Goal: Information Seeking & Learning: Learn about a topic

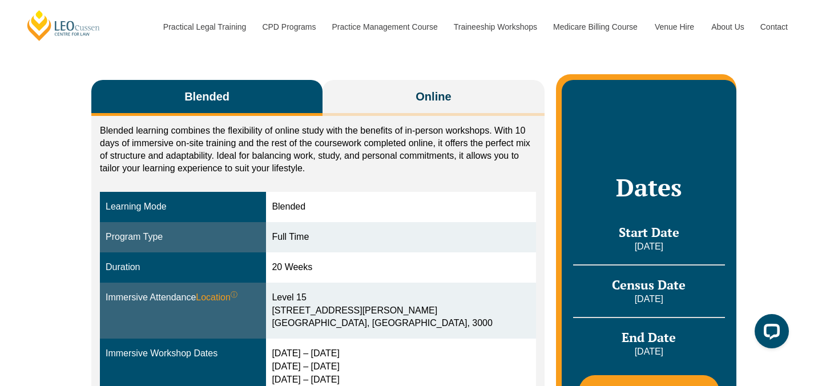
scroll to position [127, 0]
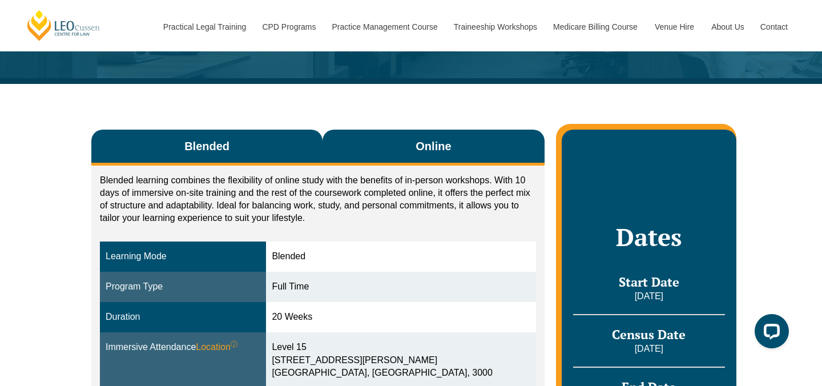
click at [384, 147] on button "Online" at bounding box center [434, 148] width 222 height 36
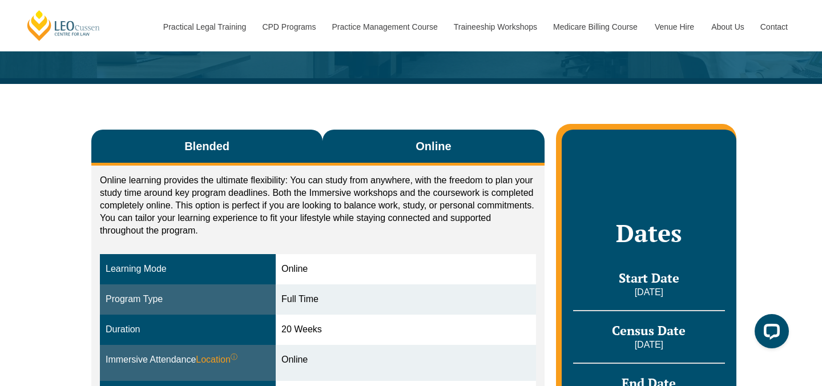
click at [300, 138] on button "Blended" at bounding box center [206, 148] width 231 height 36
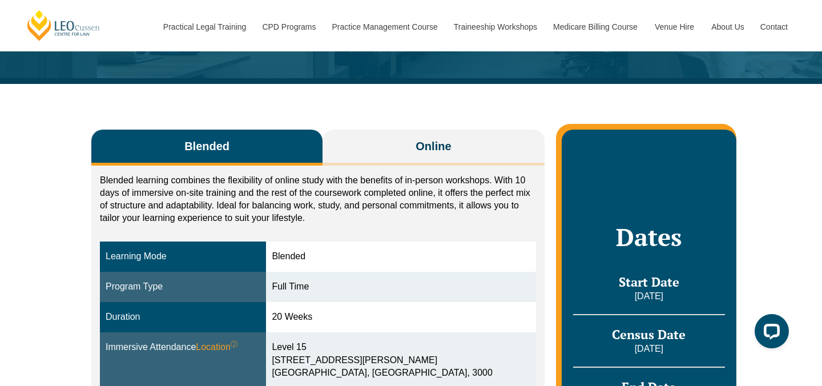
scroll to position [0, 0]
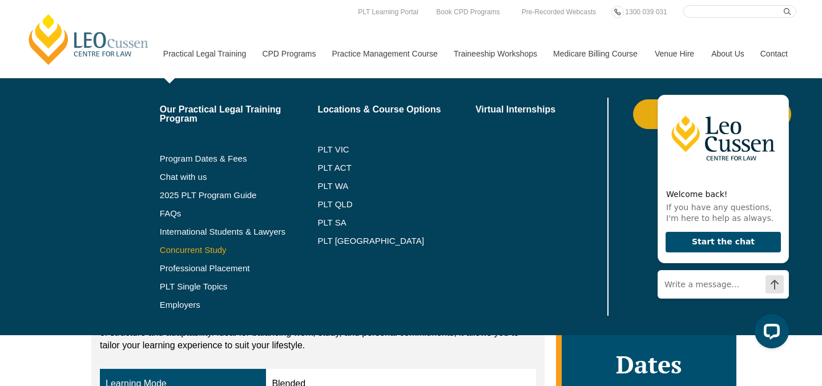
click at [205, 247] on link "Concurrent Study" at bounding box center [239, 250] width 158 height 9
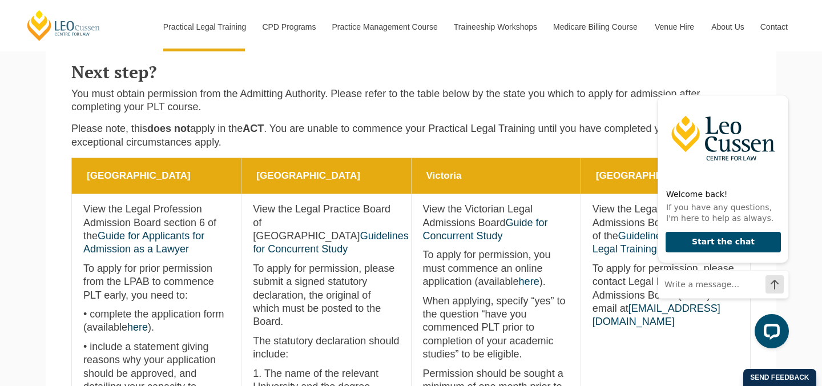
scroll to position [453, 0]
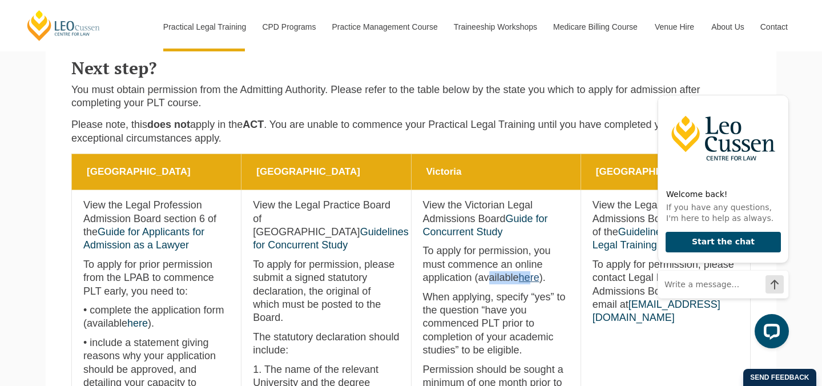
drag, startPoint x: 434, startPoint y: 272, endPoint x: 475, endPoint y: 280, distance: 42.0
click at [475, 280] on p "To apply for permission, you must commence an online application (available her…" at bounding box center [496, 264] width 146 height 40
click at [469, 317] on p "When applying, specify “yes” to the question “have you commenced PLT prior to c…" at bounding box center [496, 324] width 146 height 67
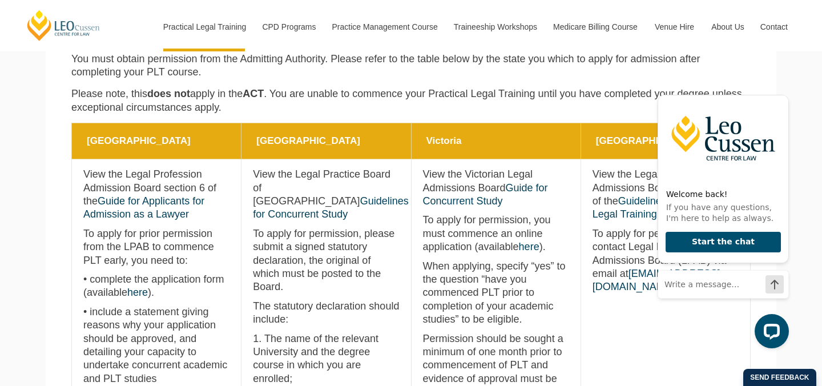
scroll to position [485, 0]
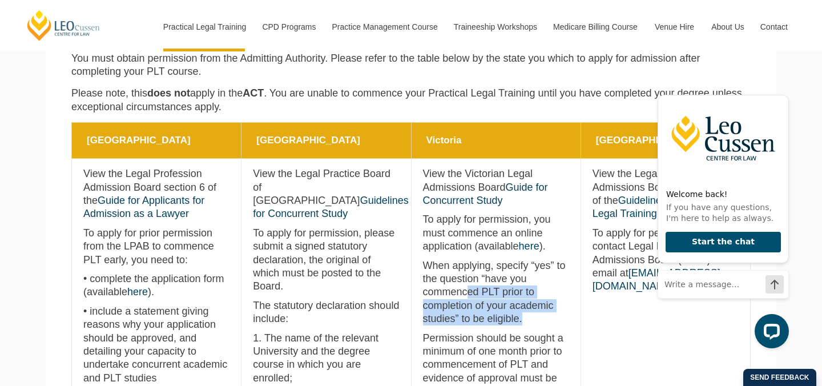
drag, startPoint x: 526, startPoint y: 320, endPoint x: 464, endPoint y: 295, distance: 67.1
click at [464, 295] on p "When applying, specify “yes” to the question “have you commenced PLT prior to c…" at bounding box center [496, 292] width 146 height 67
drag, startPoint x: 464, startPoint y: 295, endPoint x: 521, endPoint y: 319, distance: 61.4
click at [521, 320] on p "When applying, specify “yes” to the question “have you commenced PLT prior to c…" at bounding box center [496, 292] width 146 height 67
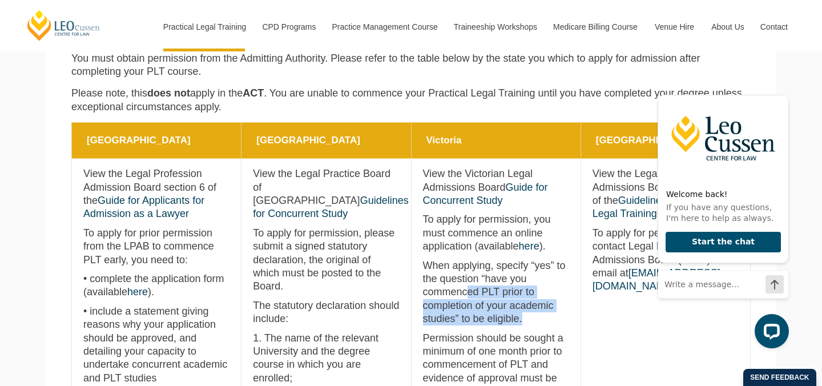
click at [521, 319] on p "When applying, specify “yes” to the question “have you commenced PLT prior to c…" at bounding box center [496, 292] width 146 height 67
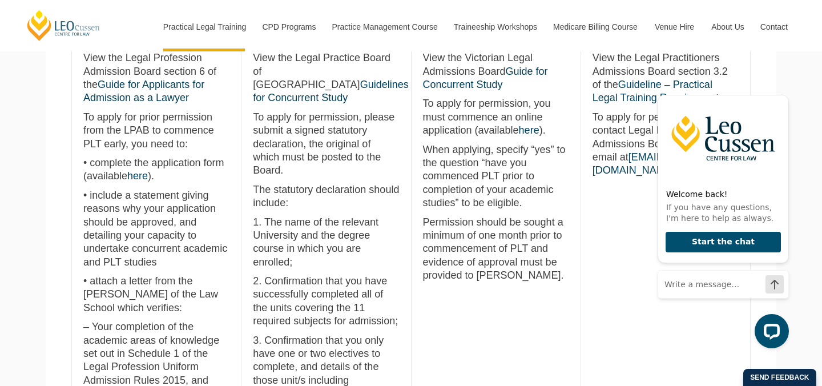
scroll to position [633, 0]
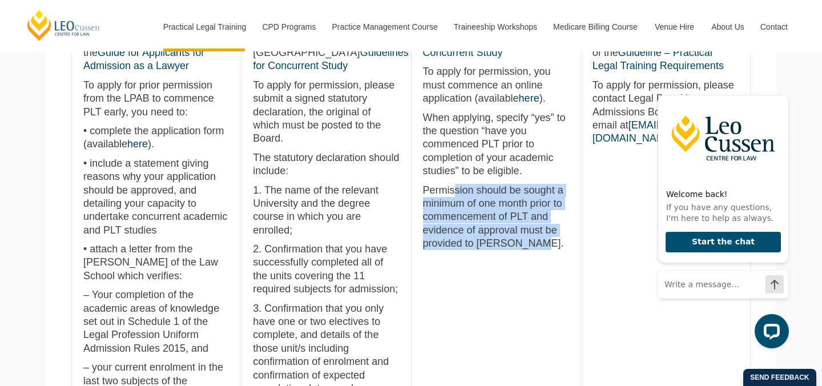
drag, startPoint x: 542, startPoint y: 242, endPoint x: 449, endPoint y: 194, distance: 105.2
click at [449, 194] on p "Permission should be sought a minimum of one month prior to commencement of PLT…" at bounding box center [496, 217] width 146 height 67
drag, startPoint x: 449, startPoint y: 194, endPoint x: 540, endPoint y: 246, distance: 105.4
click at [540, 246] on p "Permission should be sought a minimum of one month prior to commencement of PLT…" at bounding box center [496, 217] width 146 height 67
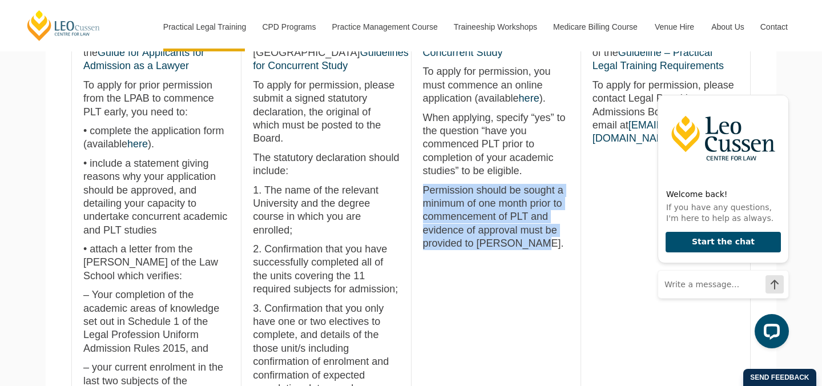
click at [540, 246] on p "Permission should be sought a minimum of one month prior to commencement of PLT…" at bounding box center [496, 217] width 146 height 67
drag, startPoint x: 540, startPoint y: 246, endPoint x: 425, endPoint y: 187, distance: 129.7
click at [425, 187] on p "Permission should be sought a minimum of one month prior to commencement of PLT…" at bounding box center [496, 217] width 146 height 67
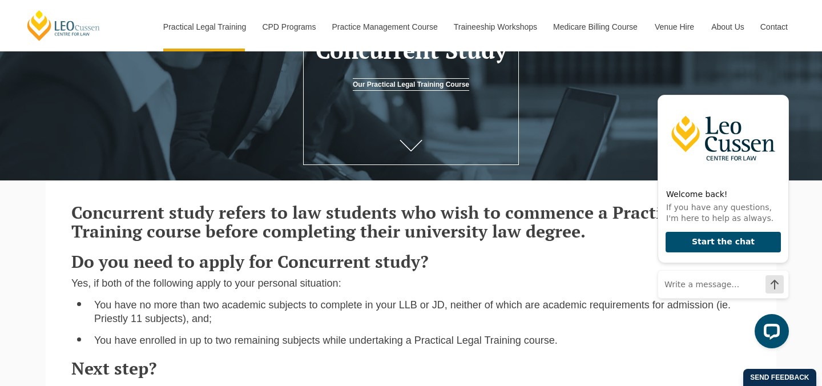
scroll to position [20, 0]
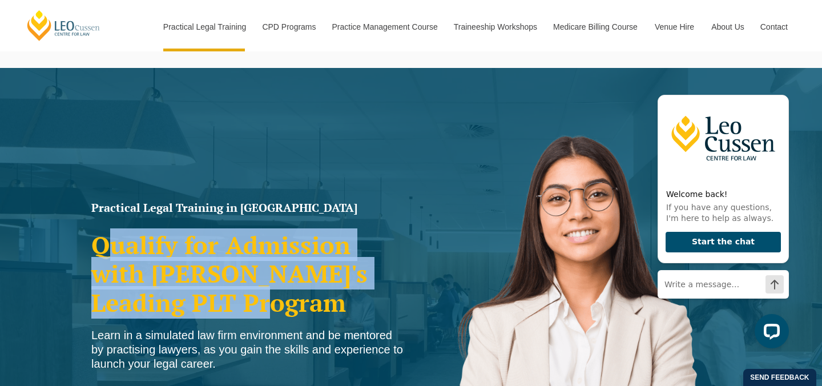
drag, startPoint x: 241, startPoint y: 305, endPoint x: 102, endPoint y: 246, distance: 151.7
click at [102, 246] on h2 "Qualify for Admission with Victoria's Leading PLT Program" at bounding box center [248, 274] width 314 height 86
drag, startPoint x: 89, startPoint y: 244, endPoint x: 226, endPoint y: 304, distance: 149.6
click at [226, 304] on div "Practical Legal Training in Victoria Qualify for Admission with Victoria's Lead…" at bounding box center [248, 333] width 325 height 274
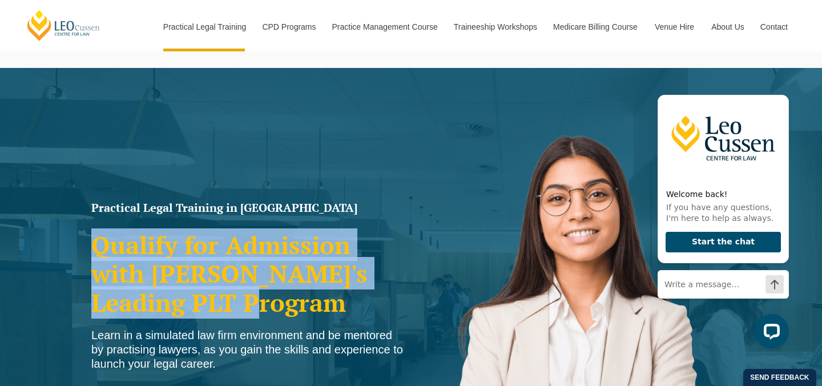
click at [226, 304] on h2 "Qualify for Admission with Victoria's Leading PLT Program" at bounding box center [248, 274] width 314 height 86
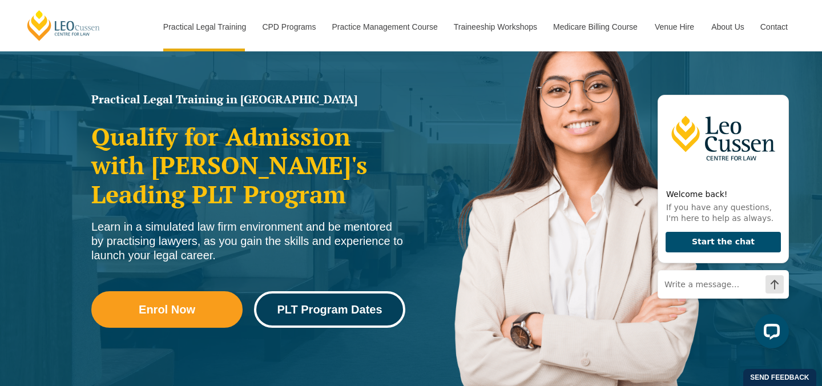
click at [308, 322] on link "PLT Program Dates" at bounding box center [329, 309] width 151 height 37
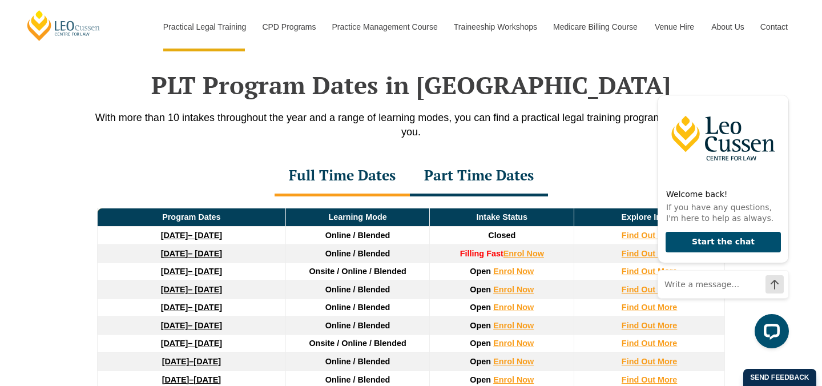
scroll to position [1474, 0]
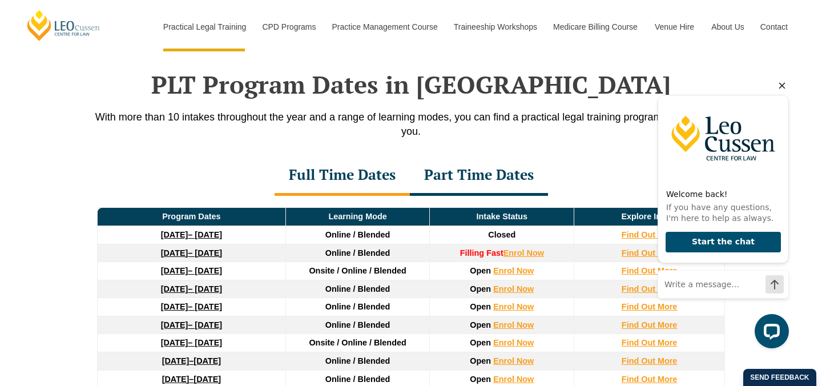
click at [783, 87] on icon "Hide greeting" at bounding box center [782, 86] width 6 height 6
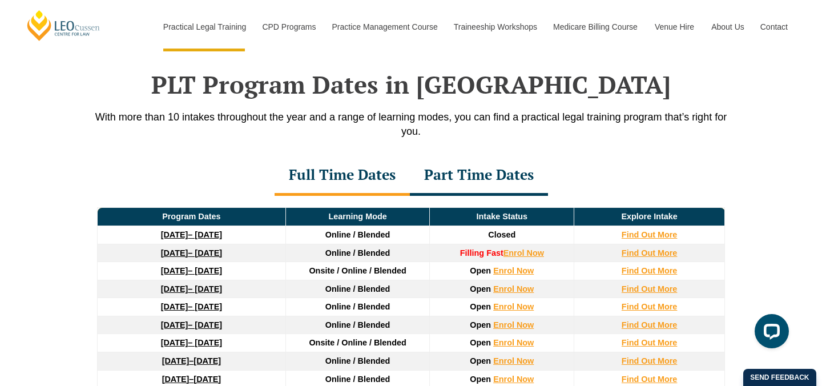
scroll to position [1479, 0]
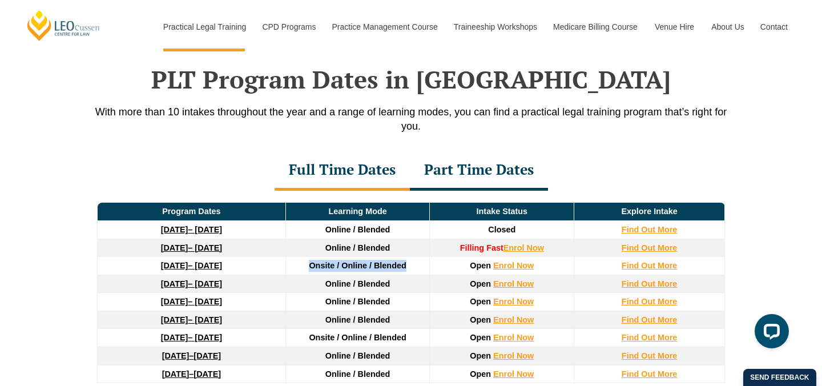
drag, startPoint x: 409, startPoint y: 274, endPoint x: 307, endPoint y: 269, distance: 102.9
click at [307, 269] on td "Onsite / Online / Blended" at bounding box center [357, 266] width 144 height 18
drag, startPoint x: 308, startPoint y: 272, endPoint x: 407, endPoint y: 275, distance: 98.8
click at [407, 275] on td "Onsite / Online / Blended" at bounding box center [357, 266] width 144 height 18
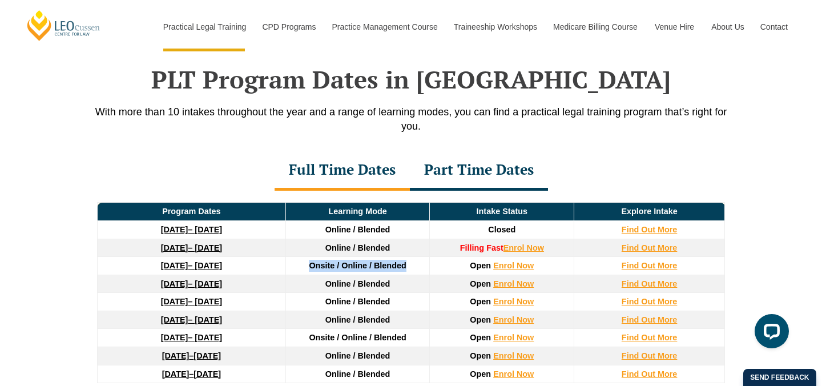
click at [407, 275] on td "Onsite / Online / Blended" at bounding box center [357, 266] width 144 height 18
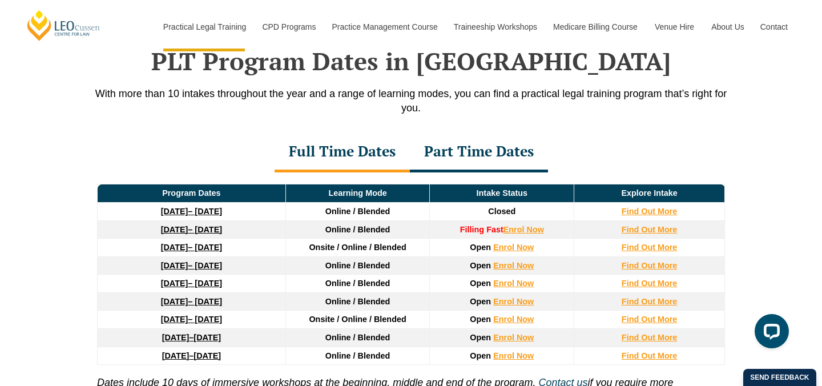
scroll to position [1505, 0]
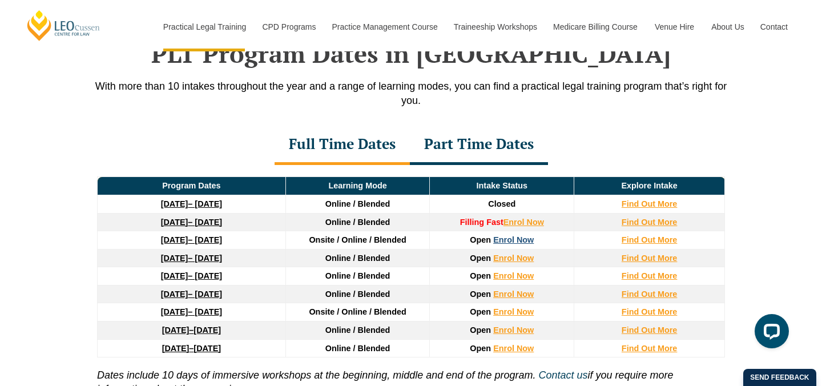
click at [504, 244] on link "Enrol Now" at bounding box center [513, 239] width 41 height 9
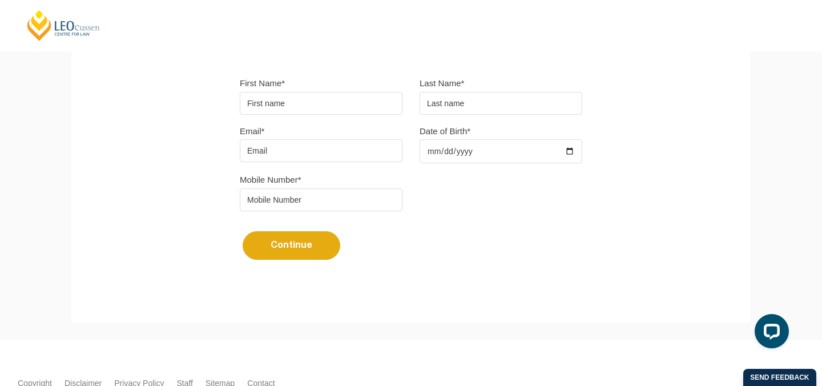
scroll to position [309, 0]
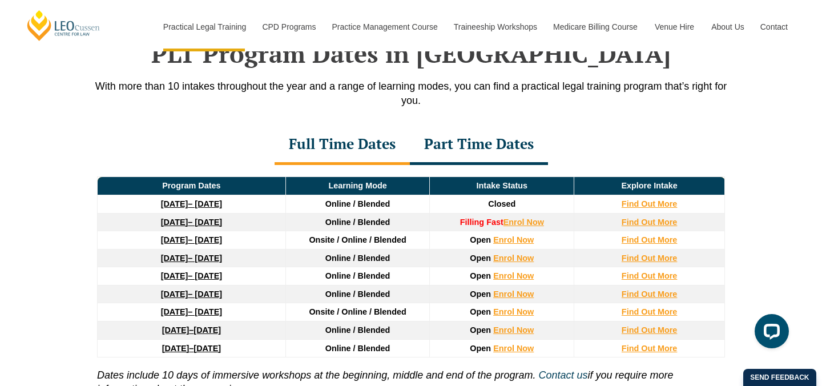
click at [508, 141] on div "Part Time Dates" at bounding box center [479, 145] width 138 height 40
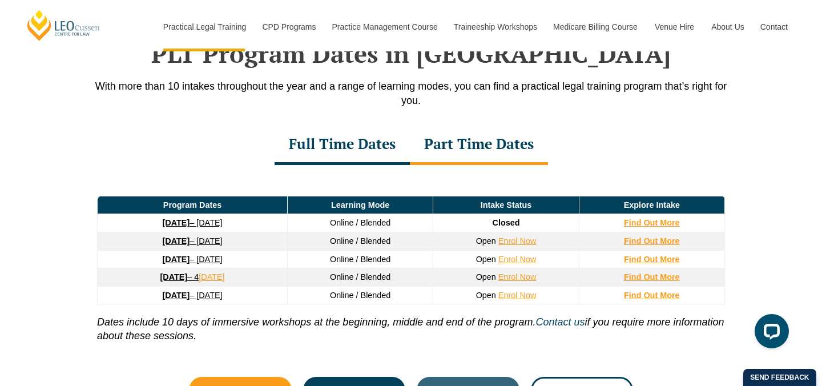
click at [377, 150] on div "Full Time Dates" at bounding box center [342, 145] width 135 height 40
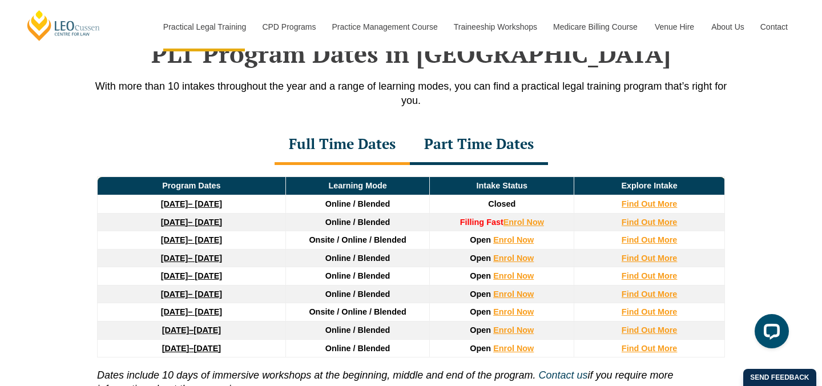
drag, startPoint x: 397, startPoint y: 260, endPoint x: 325, endPoint y: 270, distance: 73.2
click at [325, 270] on thead "Program Dates Learning Mode Intake Status Explore Intake [DATE] – [DATE] Online…" at bounding box center [411, 267] width 627 height 180
click at [324, 266] on td "Online / Blended" at bounding box center [357, 258] width 144 height 18
drag, startPoint x: 323, startPoint y: 259, endPoint x: 396, endPoint y: 258, distance: 72.5
click at [396, 258] on td "Online / Blended" at bounding box center [357, 258] width 144 height 18
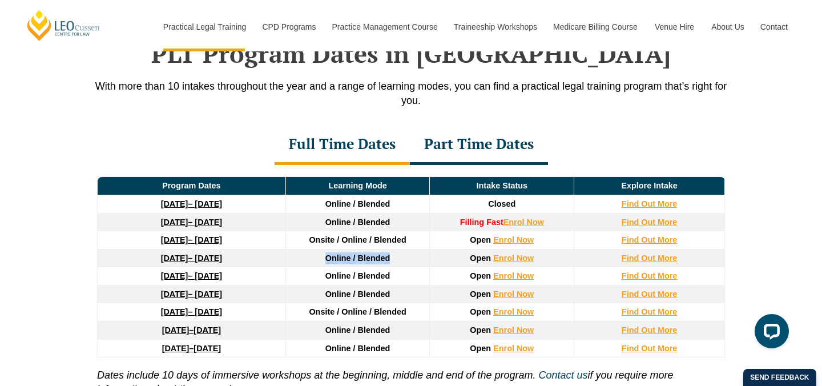
click at [396, 258] on td "Online / Blended" at bounding box center [357, 258] width 144 height 18
drag, startPoint x: 396, startPoint y: 258, endPoint x: 331, endPoint y: 258, distance: 65.1
click at [331, 258] on td "Online / Blended" at bounding box center [357, 258] width 144 height 18
click at [331, 258] on span "Online / Blended" at bounding box center [357, 258] width 65 height 9
drag, startPoint x: 327, startPoint y: 258, endPoint x: 390, endPoint y: 264, distance: 63.7
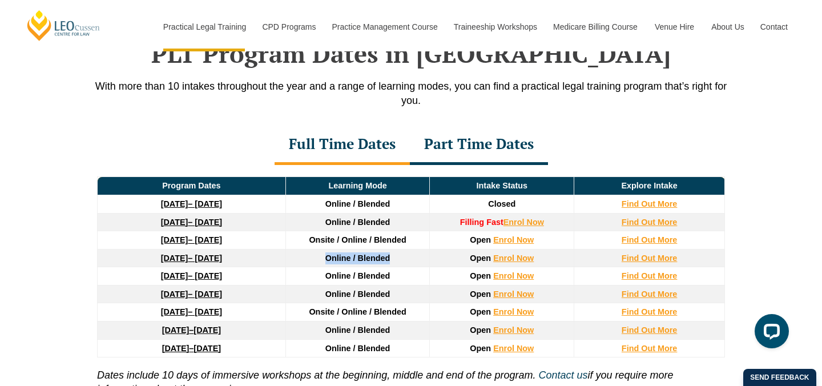
click at [390, 263] on span "Online / Blended" at bounding box center [357, 258] width 65 height 9
drag, startPoint x: 390, startPoint y: 264, endPoint x: 332, endPoint y: 264, distance: 58.2
click at [332, 263] on span "Online / Blended" at bounding box center [357, 258] width 65 height 9
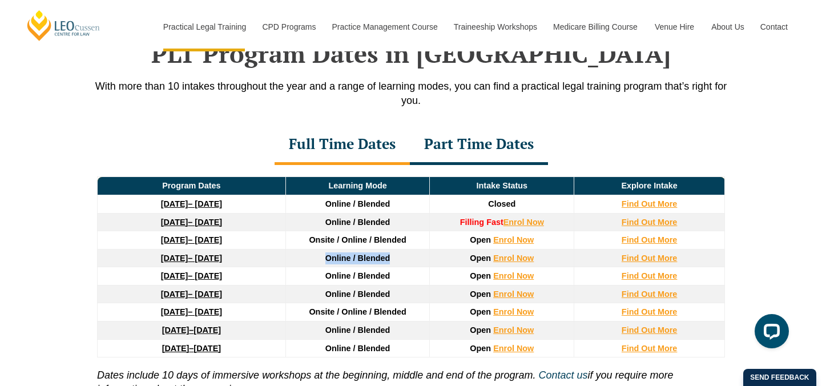
drag, startPoint x: 325, startPoint y: 262, endPoint x: 401, endPoint y: 264, distance: 76.0
click at [401, 264] on td "Online / Blended" at bounding box center [357, 258] width 144 height 18
drag, startPoint x: 401, startPoint y: 264, endPoint x: 319, endPoint y: 264, distance: 82.2
click at [319, 264] on td "Online / Blended" at bounding box center [357, 258] width 144 height 18
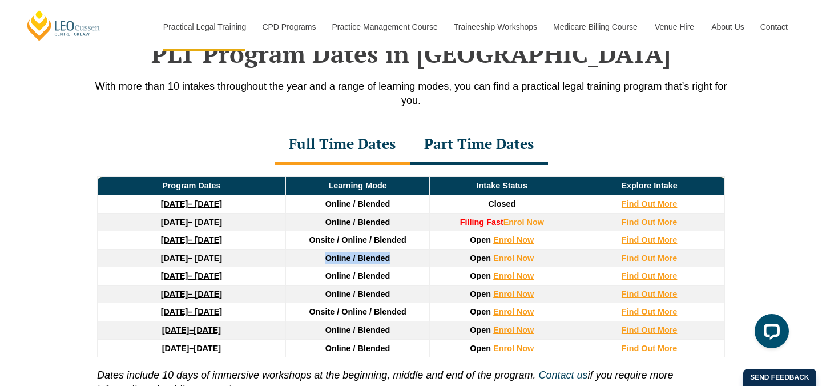
click at [319, 264] on td "Online / Blended" at bounding box center [357, 258] width 144 height 18
drag, startPoint x: 319, startPoint y: 264, endPoint x: 380, endPoint y: 263, distance: 61.1
click at [380, 263] on td "Online / Blended" at bounding box center [357, 258] width 144 height 18
click at [380, 263] on span "Online / Blended" at bounding box center [357, 258] width 65 height 9
drag, startPoint x: 380, startPoint y: 263, endPoint x: 324, endPoint y: 263, distance: 55.4
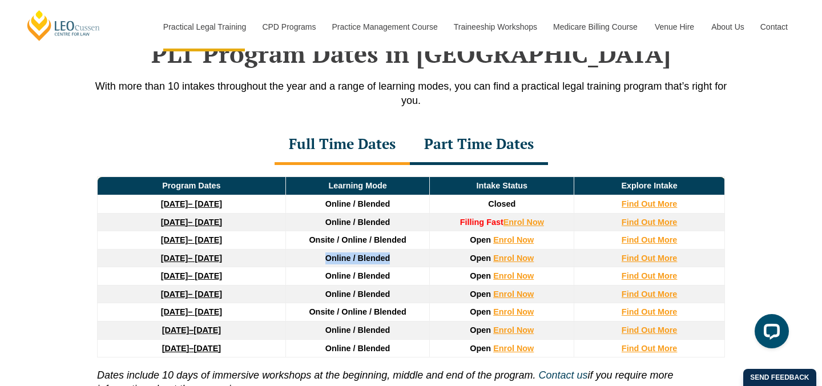
click at [324, 263] on td "Online / Blended" at bounding box center [357, 258] width 144 height 18
drag, startPoint x: 324, startPoint y: 263, endPoint x: 389, endPoint y: 263, distance: 65.1
click at [389, 263] on td "Online / Blended" at bounding box center [357, 258] width 144 height 18
click at [389, 263] on span "Online / Blended" at bounding box center [357, 258] width 65 height 9
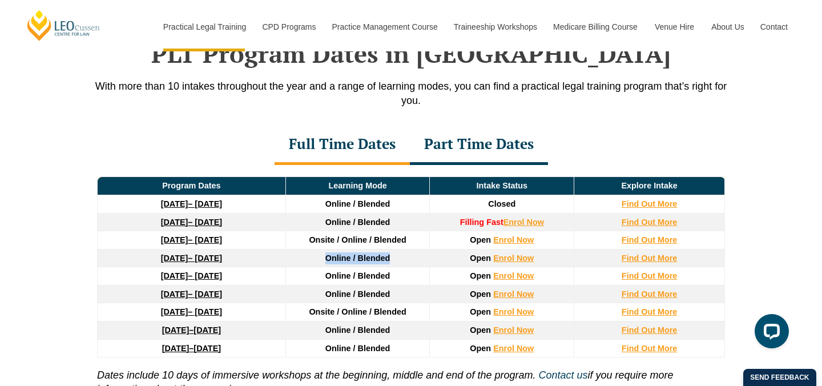
drag, startPoint x: 396, startPoint y: 263, endPoint x: 307, endPoint y: 262, distance: 88.5
click at [307, 262] on td "Online / Blended" at bounding box center [357, 258] width 144 height 18
drag, startPoint x: 307, startPoint y: 262, endPoint x: 393, endPoint y: 262, distance: 85.6
click at [393, 262] on td "Online / Blended" at bounding box center [357, 258] width 144 height 18
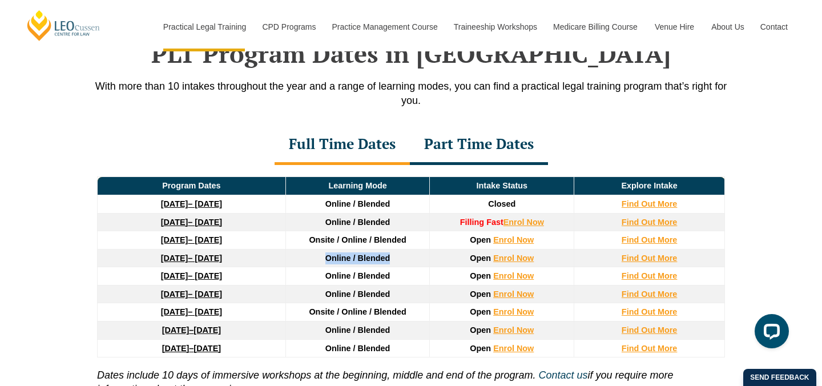
click at [393, 262] on td "Online / Blended" at bounding box center [357, 258] width 144 height 18
drag, startPoint x: 393, startPoint y: 262, endPoint x: 310, endPoint y: 262, distance: 82.8
click at [310, 262] on td "Online / Blended" at bounding box center [357, 258] width 144 height 18
drag, startPoint x: 310, startPoint y: 262, endPoint x: 404, endPoint y: 263, distance: 93.6
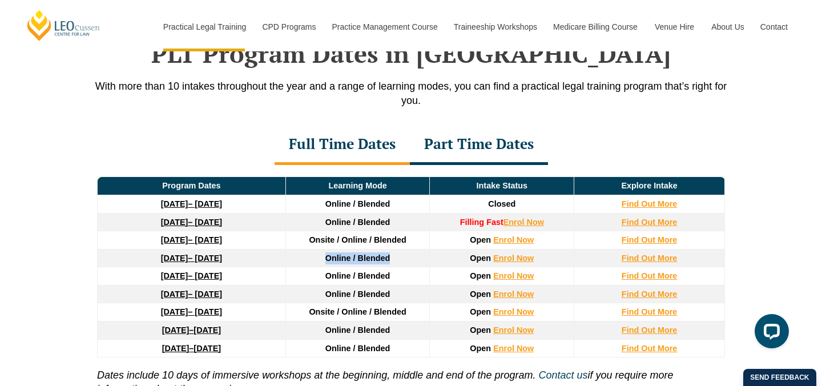
click at [404, 263] on td "Online / Blended" at bounding box center [357, 258] width 144 height 18
click at [659, 242] on strong "Find Out More" at bounding box center [650, 239] width 56 height 9
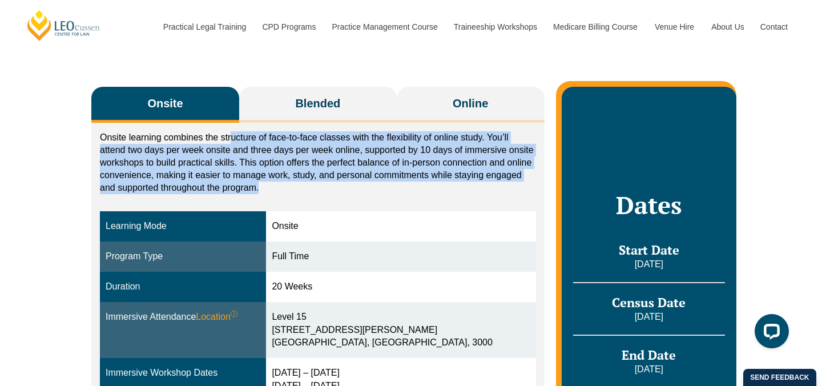
drag, startPoint x: 233, startPoint y: 140, endPoint x: 303, endPoint y: 184, distance: 82.9
click at [303, 184] on p "Onsite learning combines the structure of face-to-face classes with the flexibi…" at bounding box center [318, 162] width 436 height 63
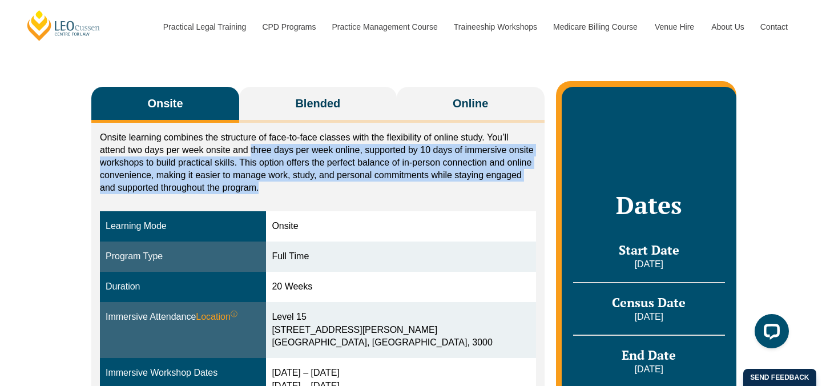
drag, startPoint x: 303, startPoint y: 184, endPoint x: 268, endPoint y: 154, distance: 46.1
click at [268, 154] on p "Onsite learning combines the structure of face-to-face classes with the flexibi…" at bounding box center [318, 162] width 436 height 63
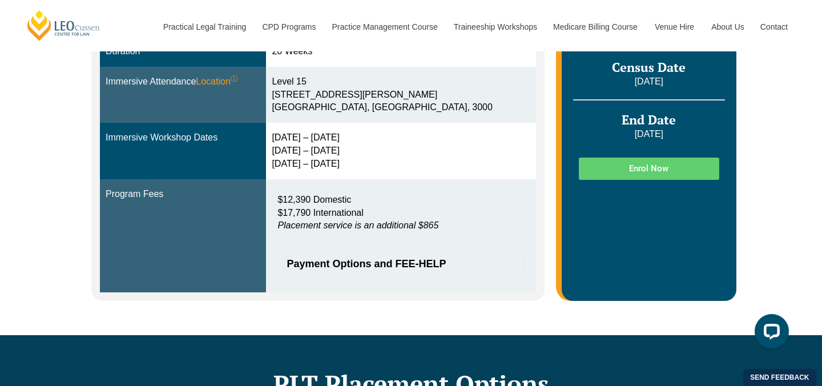
scroll to position [372, 0]
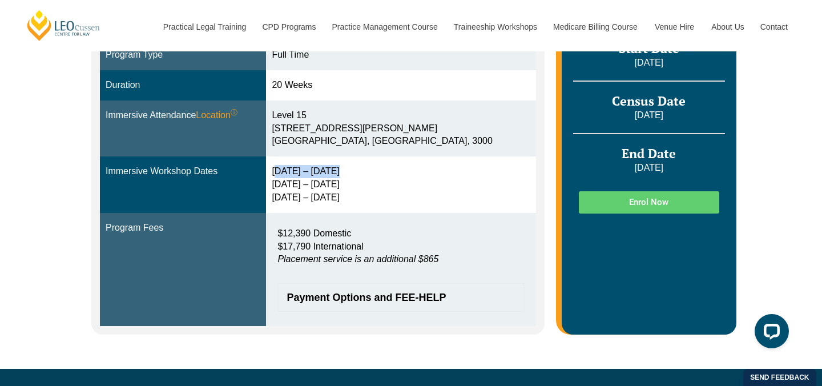
drag, startPoint x: 285, startPoint y: 172, endPoint x: 350, endPoint y: 171, distance: 64.5
click at [350, 171] on div "2 – 5 Feb 2026 14 – 16 Apr 2026 2 – 4 Jun 2026" at bounding box center [401, 184] width 258 height 39
drag, startPoint x: 350, startPoint y: 171, endPoint x: 282, endPoint y: 173, distance: 68.0
click at [282, 173] on td "2 – 5 Feb 2026 14 – 16 Apr 2026 2 – 4 Jun 2026" at bounding box center [400, 184] width 269 height 57
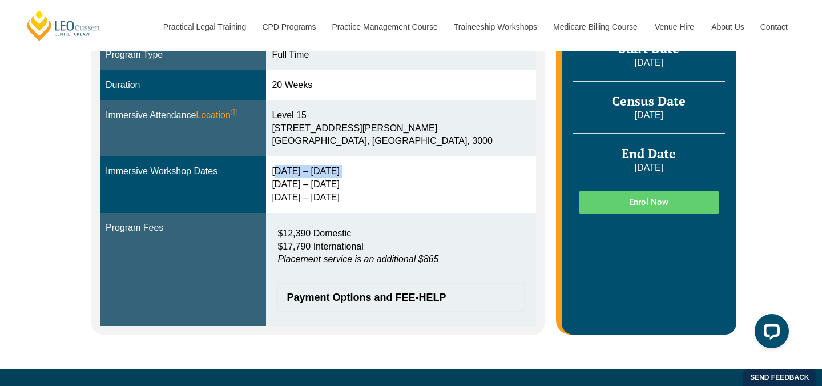
click at [282, 173] on td "2 – 5 Feb 2026 14 – 16 Apr 2026 2 – 4 Jun 2026" at bounding box center [400, 184] width 269 height 57
drag, startPoint x: 282, startPoint y: 173, endPoint x: 350, endPoint y: 174, distance: 67.9
click at [350, 174] on td "2 – 5 Feb 2026 14 – 16 Apr 2026 2 – 4 Jun 2026" at bounding box center [400, 184] width 269 height 57
click at [350, 174] on div "2 – 5 Feb 2026 14 – 16 Apr 2026 2 – 4 Jun 2026" at bounding box center [401, 184] width 258 height 39
drag, startPoint x: 350, startPoint y: 174, endPoint x: 285, endPoint y: 174, distance: 64.5
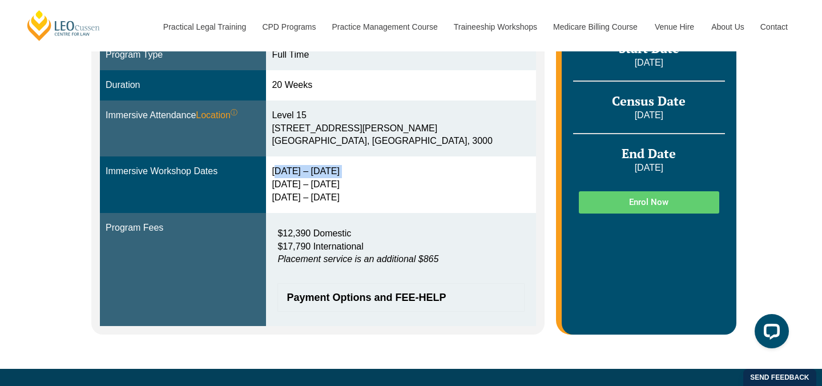
click at [285, 174] on div "2 – 5 Feb 2026 14 – 16 Apr 2026 2 – 4 Jun 2026" at bounding box center [401, 184] width 258 height 39
drag, startPoint x: 285, startPoint y: 174, endPoint x: 338, endPoint y: 176, distance: 52.6
click at [338, 176] on div "2 – 5 Feb 2026 14 – 16 Apr 2026 2 – 4 Jun 2026" at bounding box center [401, 184] width 258 height 39
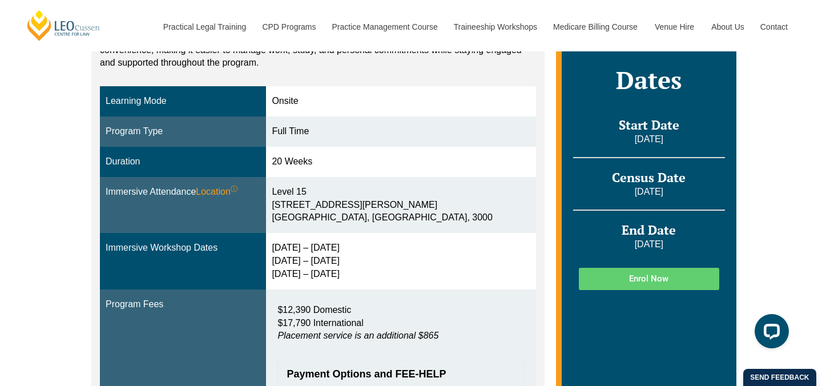
scroll to position [293, 0]
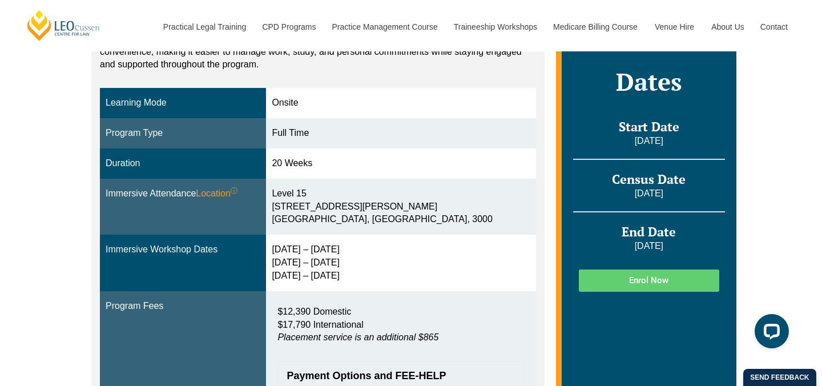
drag, startPoint x: 327, startPoint y: 168, endPoint x: 291, endPoint y: 164, distance: 36.2
click at [291, 164] on div "20 Weeks" at bounding box center [401, 163] width 258 height 13
drag, startPoint x: 291, startPoint y: 164, endPoint x: 337, endPoint y: 164, distance: 46.8
click at [337, 164] on div "20 Weeks" at bounding box center [401, 163] width 258 height 13
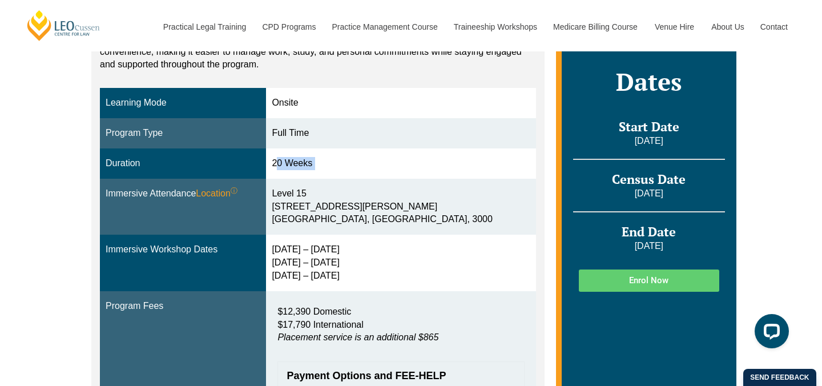
click at [337, 164] on div "20 Weeks" at bounding box center [401, 163] width 258 height 13
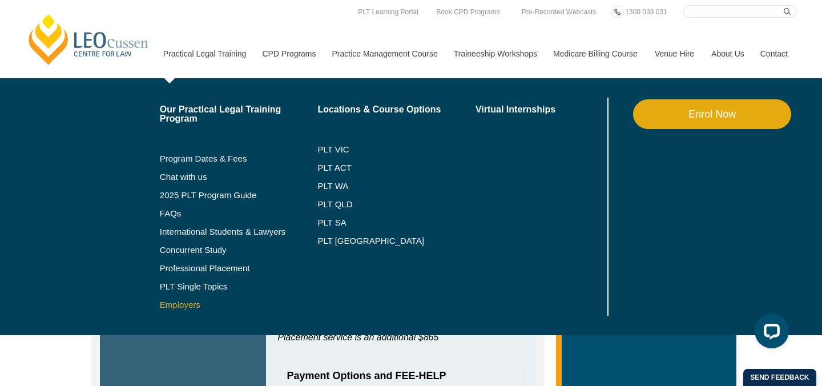
click at [179, 303] on link "Employers" at bounding box center [239, 304] width 158 height 9
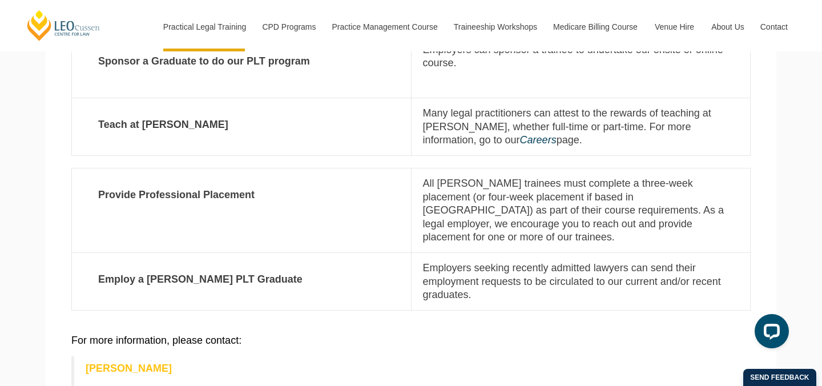
scroll to position [385, 0]
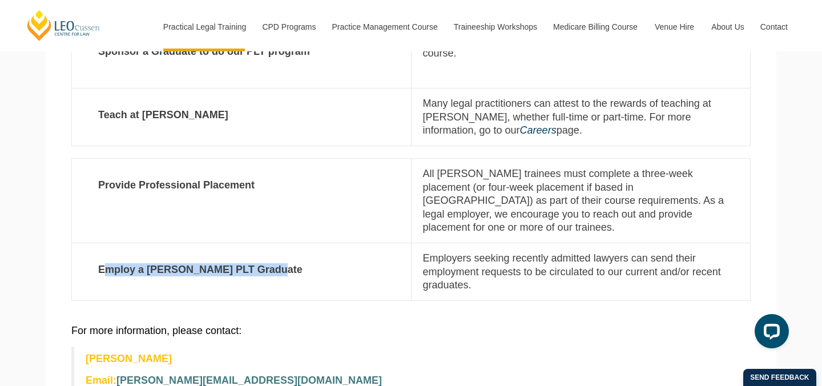
drag, startPoint x: 284, startPoint y: 255, endPoint x: 101, endPoint y: 243, distance: 183.6
click at [101, 252] on strong "Employ a [PERSON_NAME] PLT Graduate" at bounding box center [241, 270] width 316 height 36
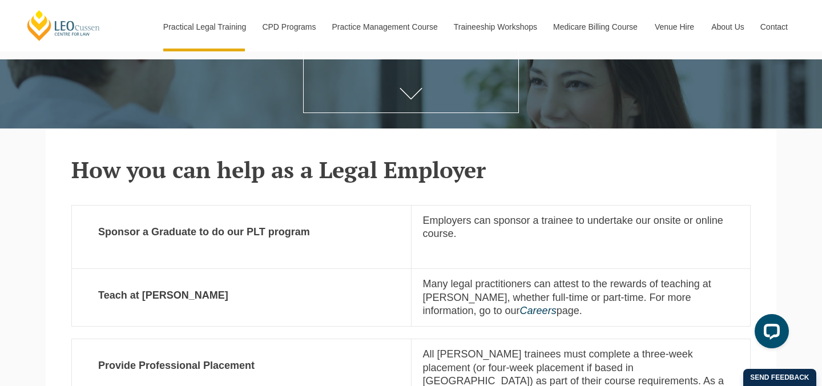
scroll to position [0, 0]
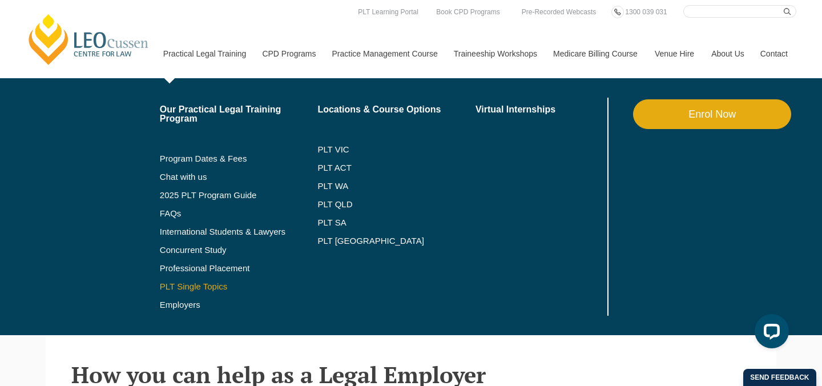
click at [194, 284] on link "PLT Single Topics" at bounding box center [239, 286] width 158 height 9
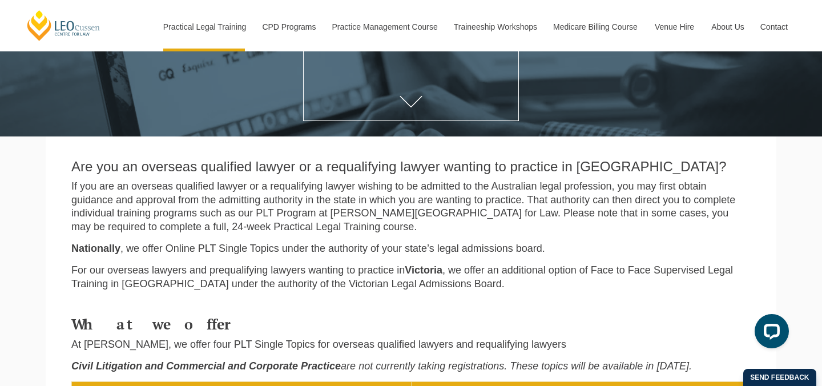
scroll to position [206, 0]
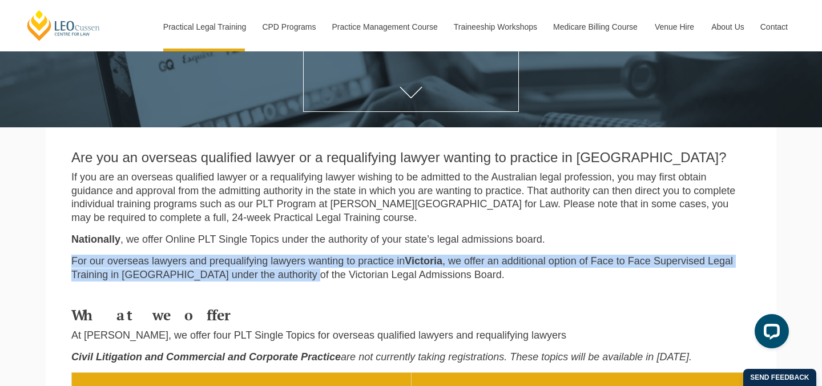
drag, startPoint x: 234, startPoint y: 269, endPoint x: 159, endPoint y: 250, distance: 78.0
click at [159, 250] on div "Are you an overseas qualified lawyer or a requalifying lawyer wanting to practi…" at bounding box center [411, 214] width 697 height 151
drag, startPoint x: 127, startPoint y: 262, endPoint x: 364, endPoint y: 281, distance: 237.7
click at [364, 281] on p "For our overseas lawyers and prequalifying lawyers wanting to practice in Victo…" at bounding box center [410, 268] width 679 height 27
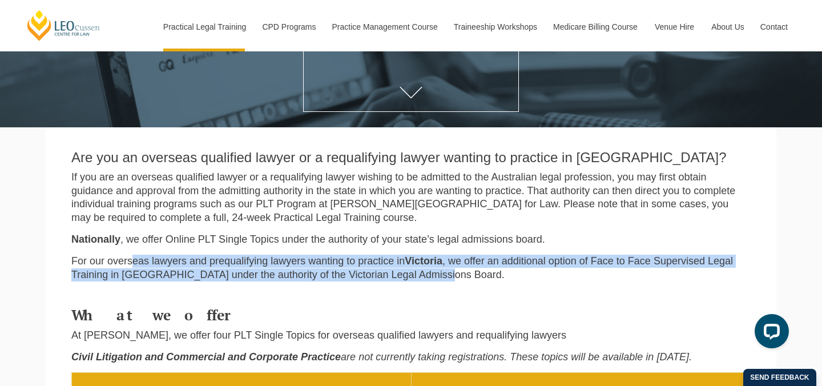
click at [364, 281] on p "For our overseas lawyers and prequalifying lawyers wanting to practice in Victo…" at bounding box center [410, 268] width 679 height 27
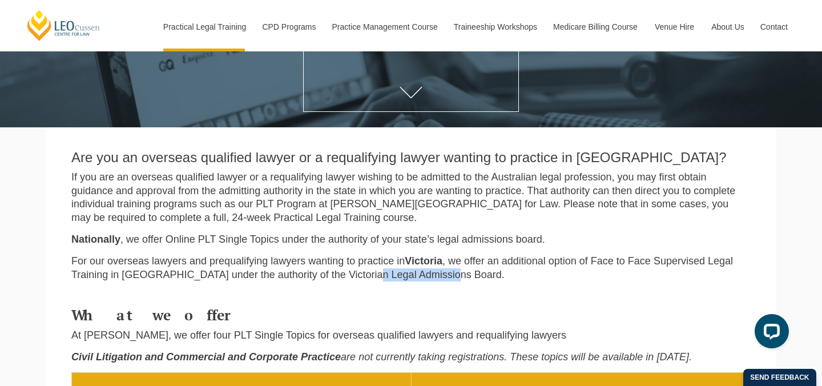
drag, startPoint x: 364, startPoint y: 281, endPoint x: 314, endPoint y: 269, distance: 51.7
click at [314, 269] on p "For our overseas lawyers and prequalifying lawyers wanting to practice in Victo…" at bounding box center [410, 268] width 679 height 27
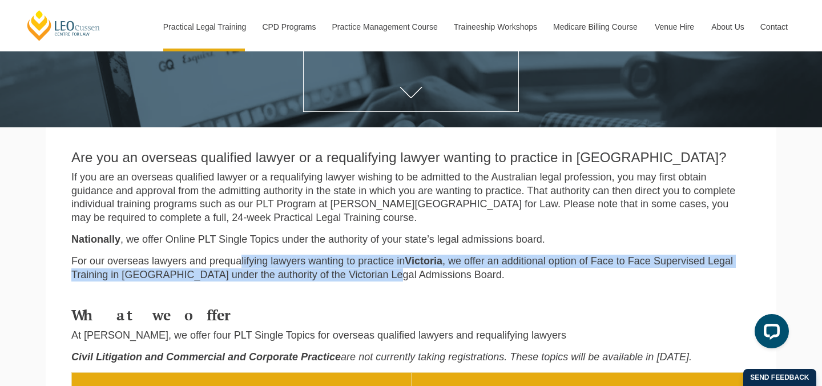
drag, startPoint x: 314, startPoint y: 269, endPoint x: 229, endPoint y: 262, distance: 85.3
click at [229, 262] on p "For our overseas lawyers and prequalifying lawyers wanting to practice in Victo…" at bounding box center [410, 268] width 679 height 27
drag, startPoint x: 229, startPoint y: 262, endPoint x: 268, endPoint y: 281, distance: 43.4
click at [268, 281] on div "Are you an overseas qualified lawyer or a requalifying lawyer wanting to practi…" at bounding box center [411, 214] width 697 height 151
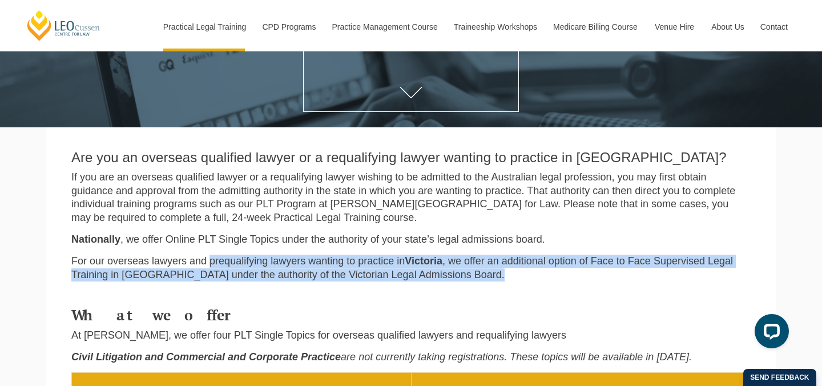
click at [268, 281] on div "Are you an overseas qualified lawyer or a requalifying lawyer wanting to practi…" at bounding box center [411, 214] width 697 height 151
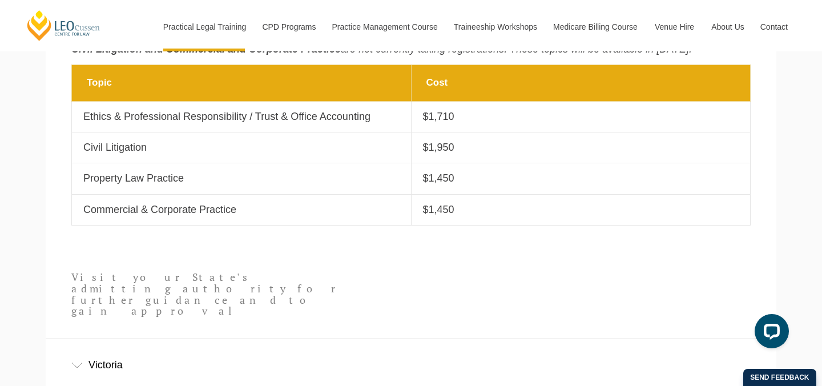
scroll to position [0, 0]
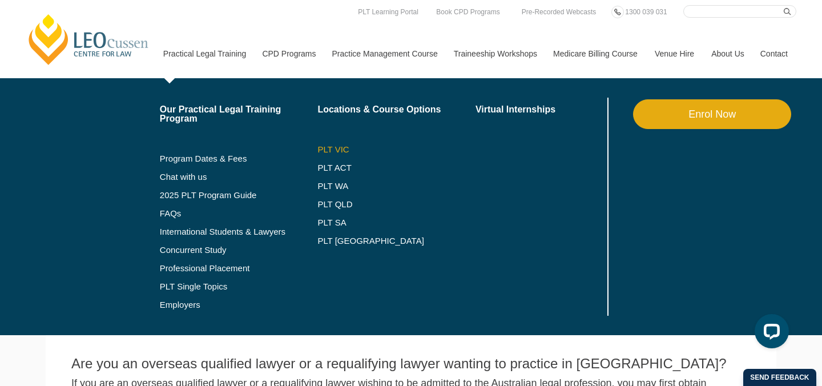
click at [317, 145] on link "PLT VIC" at bounding box center [396, 149] width 158 height 9
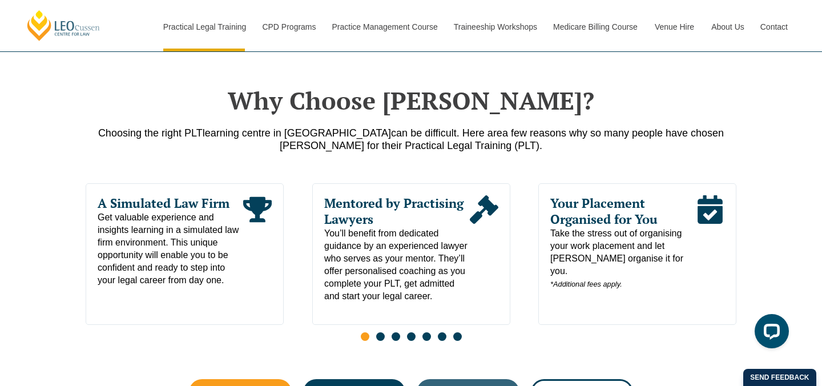
scroll to position [530, 0]
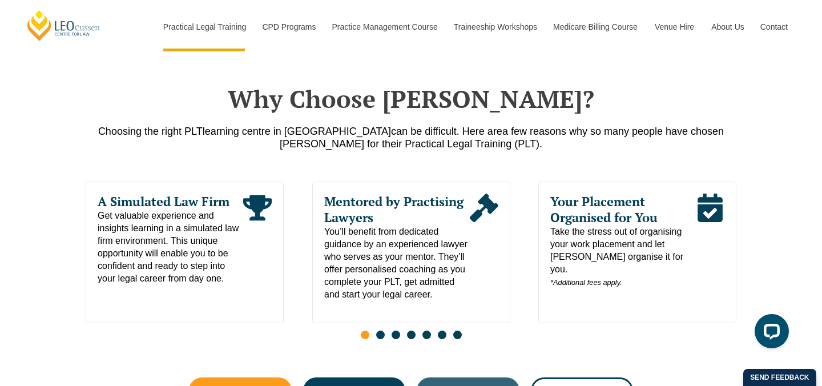
click at [384, 336] on span "Go to slide 2" at bounding box center [380, 335] width 9 height 9
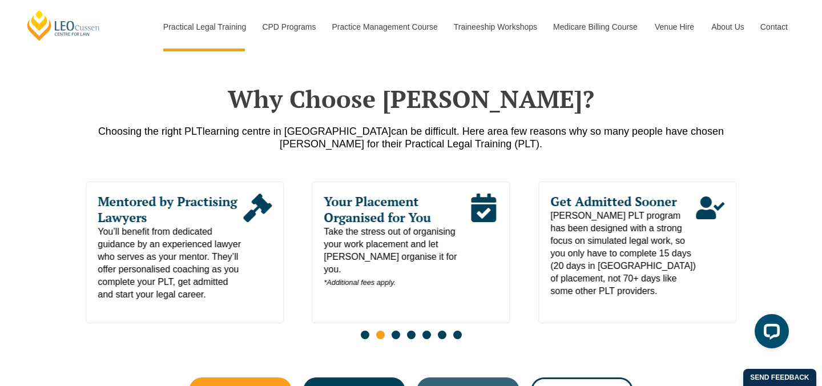
click at [397, 339] on span "Go to slide 3" at bounding box center [396, 335] width 9 height 9
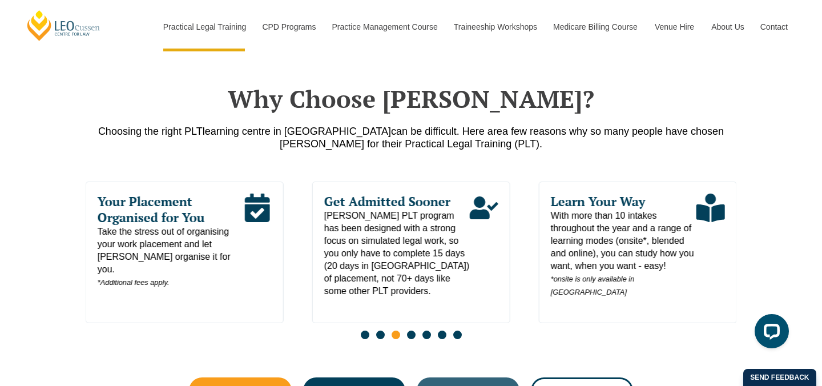
click at [413, 337] on span "Go to slide 4" at bounding box center [411, 335] width 9 height 9
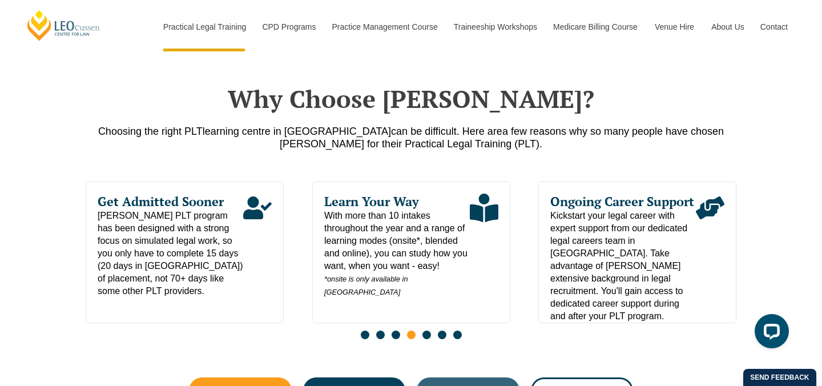
click at [425, 337] on span "Go to slide 5" at bounding box center [427, 335] width 9 height 9
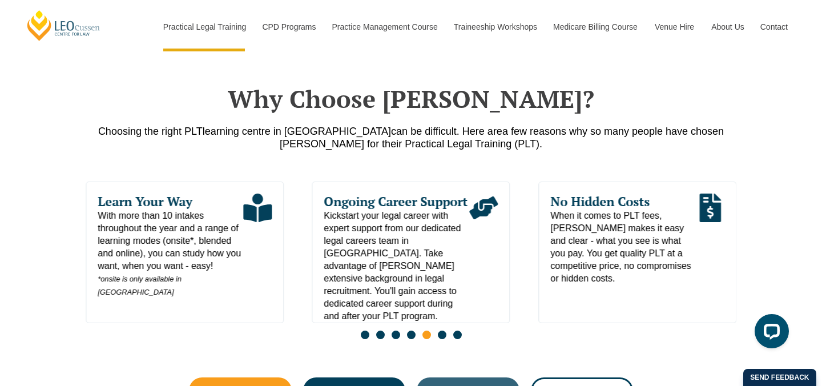
click at [445, 338] on span "Go to slide 6" at bounding box center [442, 335] width 9 height 9
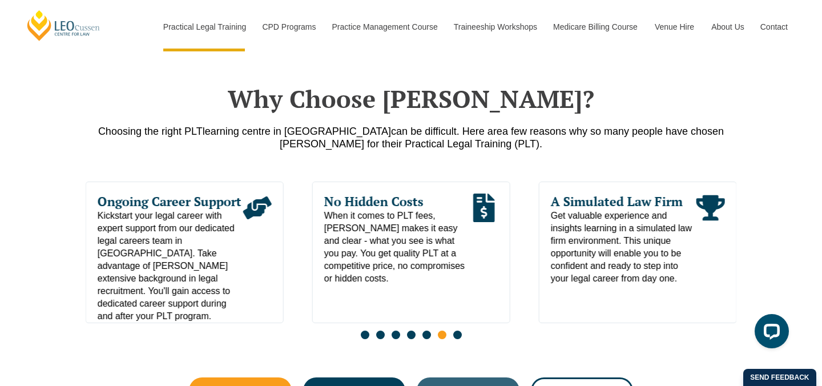
click at [459, 337] on span "Go to slide 7" at bounding box center [457, 335] width 9 height 9
